Goal: Task Accomplishment & Management: Manage account settings

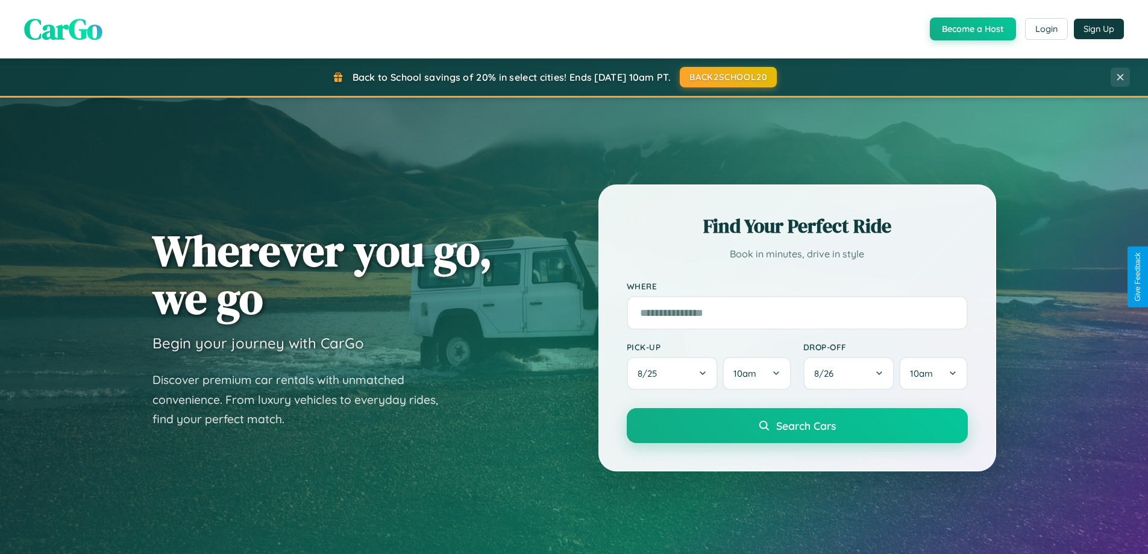
scroll to position [829, 0]
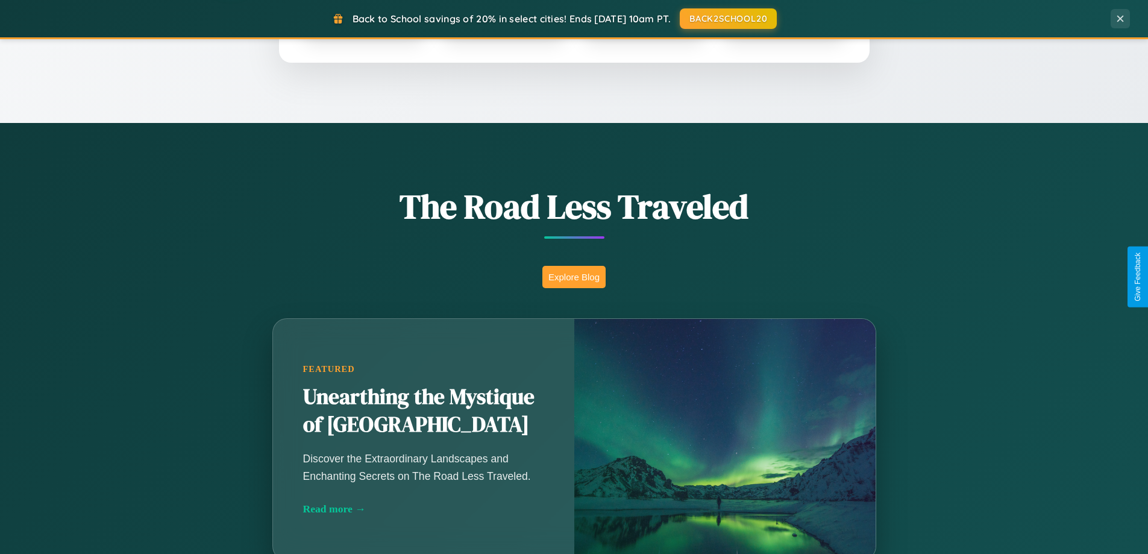
click at [574, 277] on button "Explore Blog" at bounding box center [574, 277] width 63 height 22
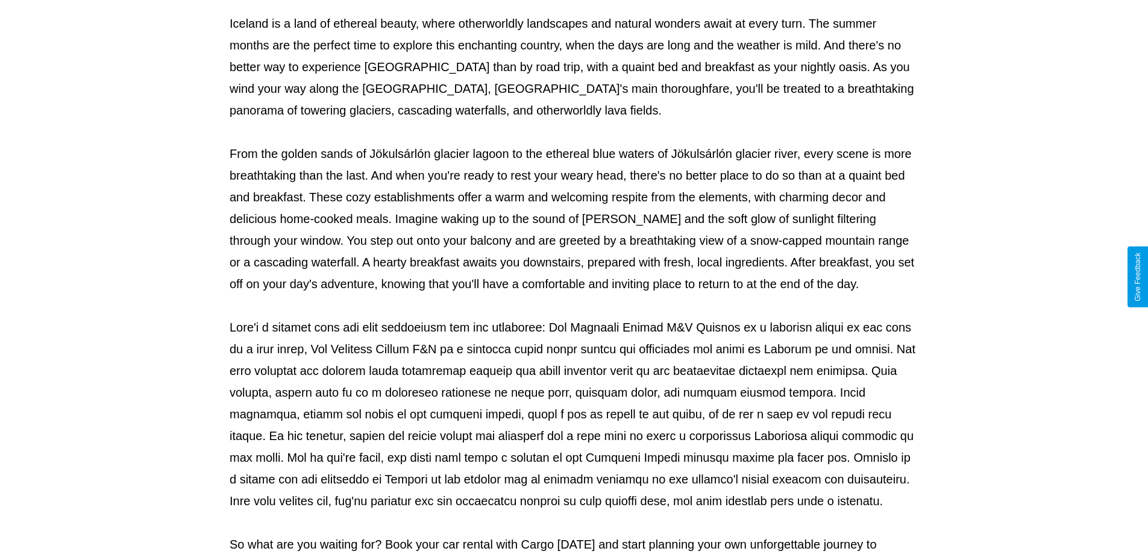
scroll to position [390, 0]
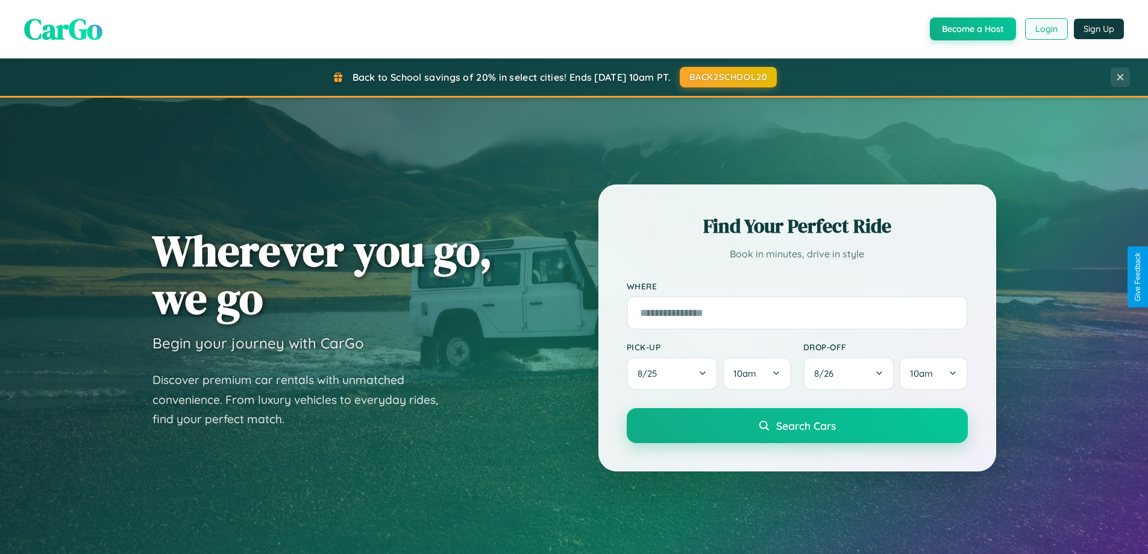
click at [1046, 29] on button "Login" at bounding box center [1046, 29] width 43 height 22
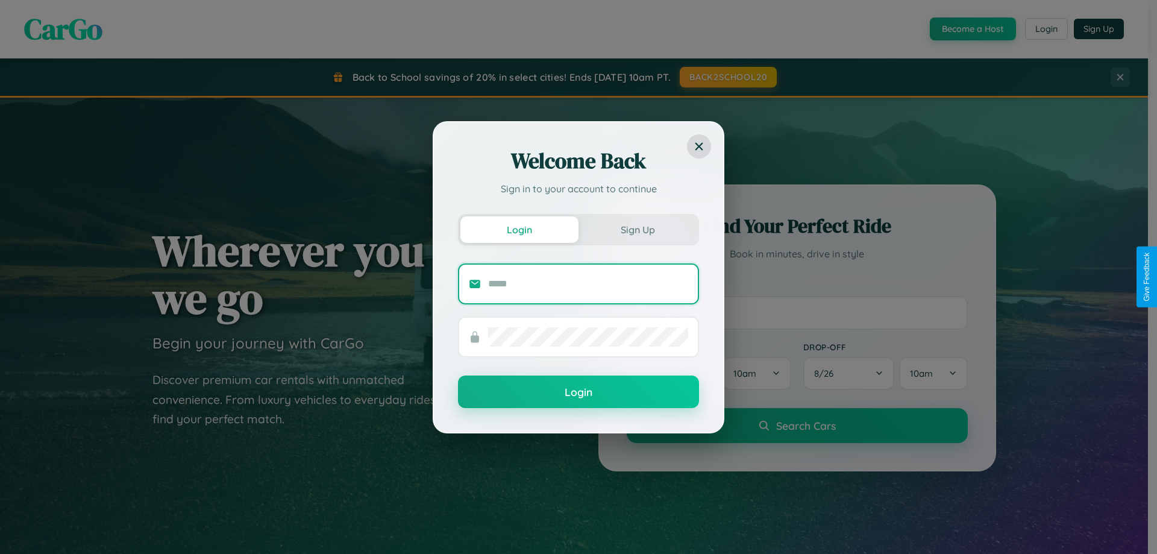
click at [588, 283] on input "text" at bounding box center [588, 283] width 200 height 19
type input "**********"
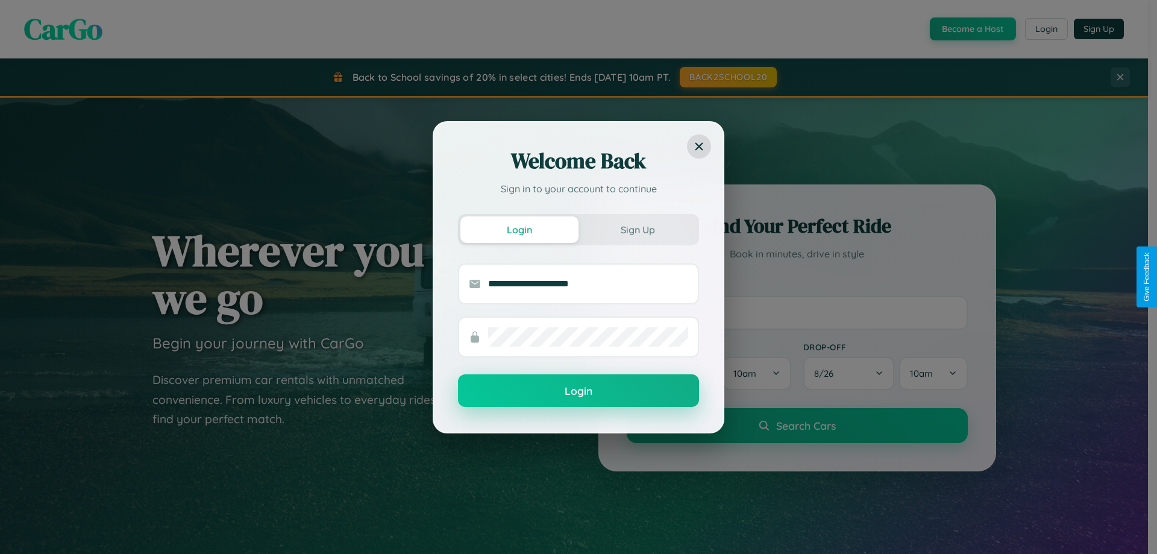
click at [579, 391] on button "Login" at bounding box center [578, 390] width 241 height 33
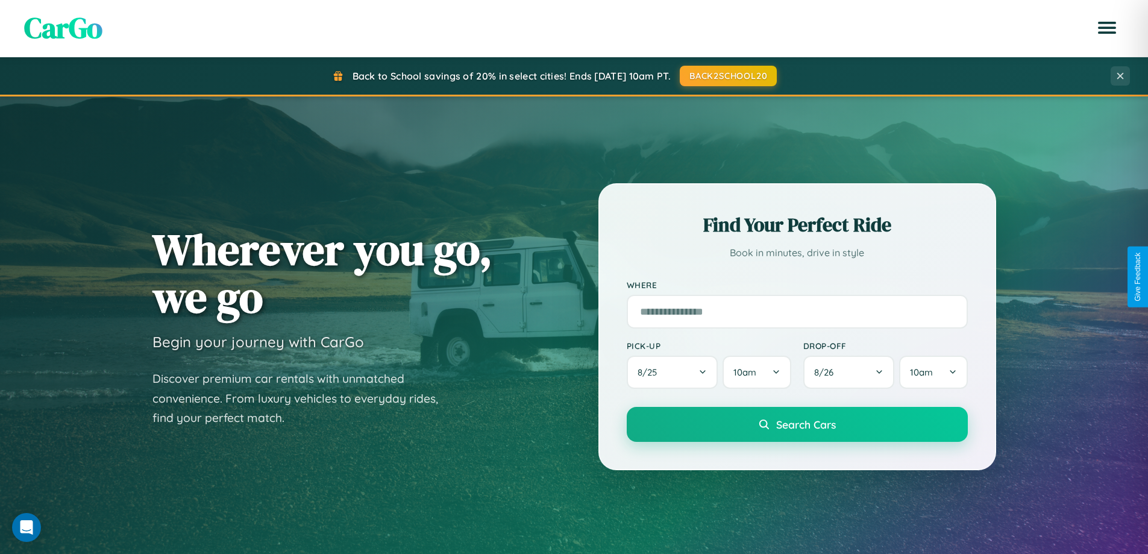
scroll to position [520, 0]
